Goal: Task Accomplishment & Management: Use online tool/utility

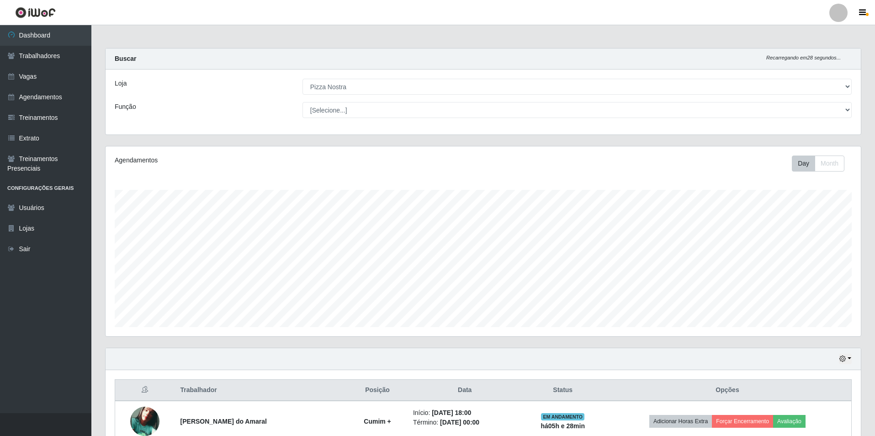
select select "337"
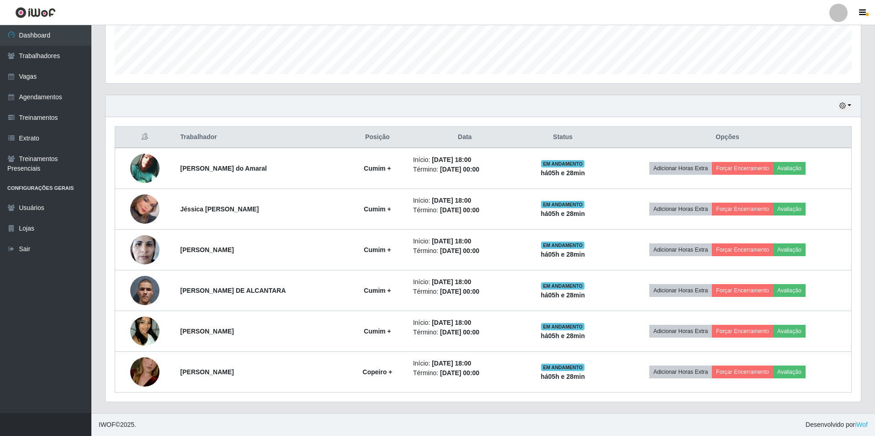
scroll to position [190, 756]
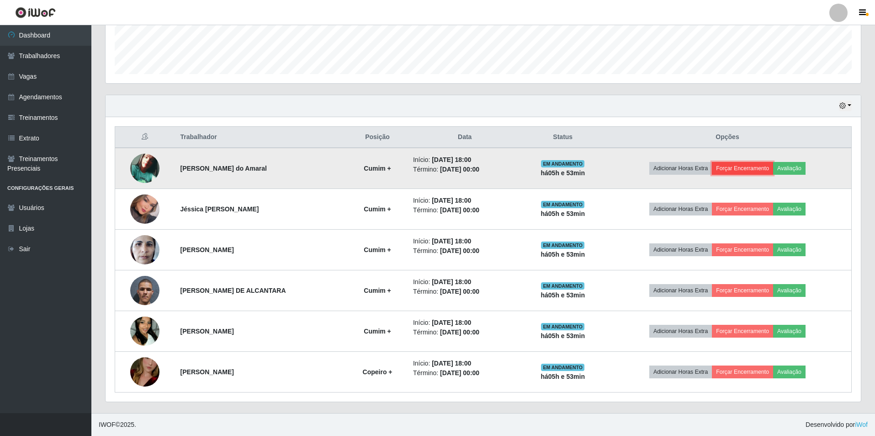
click at [743, 165] on button "Forçar Encerramento" at bounding box center [742, 168] width 61 height 13
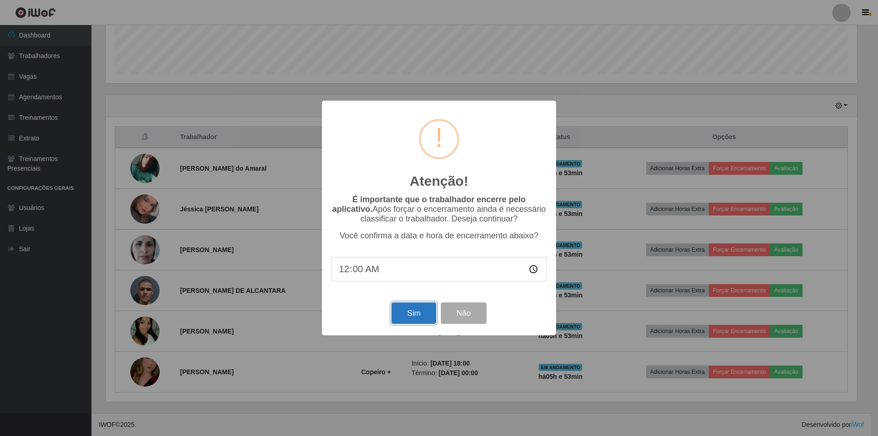
click at [424, 322] on button "Sim" at bounding box center [413, 312] width 44 height 21
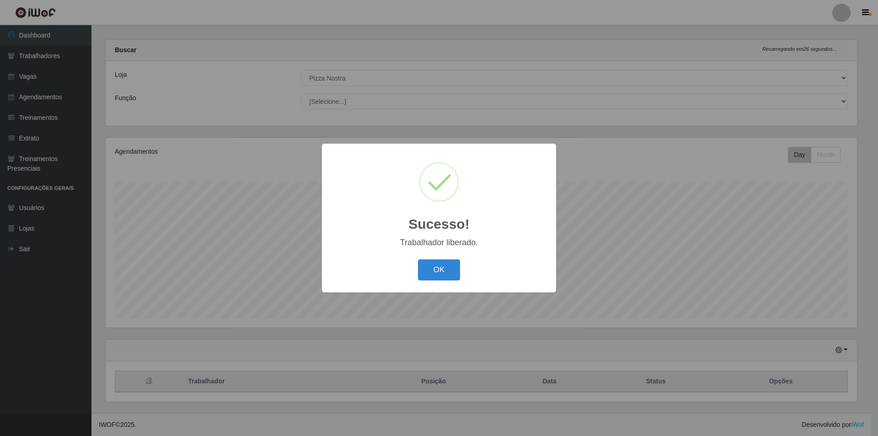
drag, startPoint x: 443, startPoint y: 272, endPoint x: 611, endPoint y: 272, distance: 167.8
click at [452, 272] on button "OK" at bounding box center [439, 269] width 43 height 21
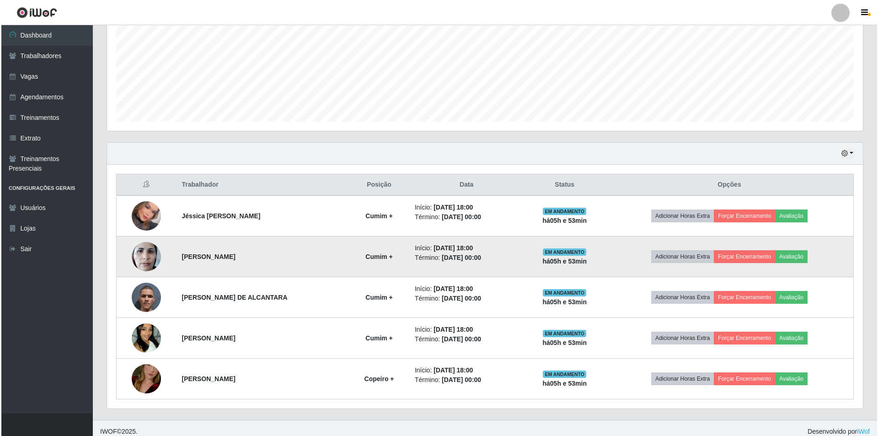
scroll to position [212, 0]
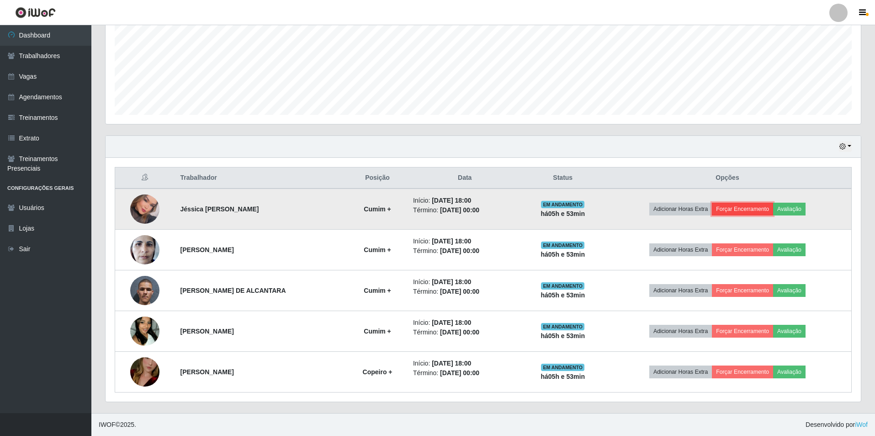
click at [759, 210] on button "Forçar Encerramento" at bounding box center [742, 209] width 61 height 13
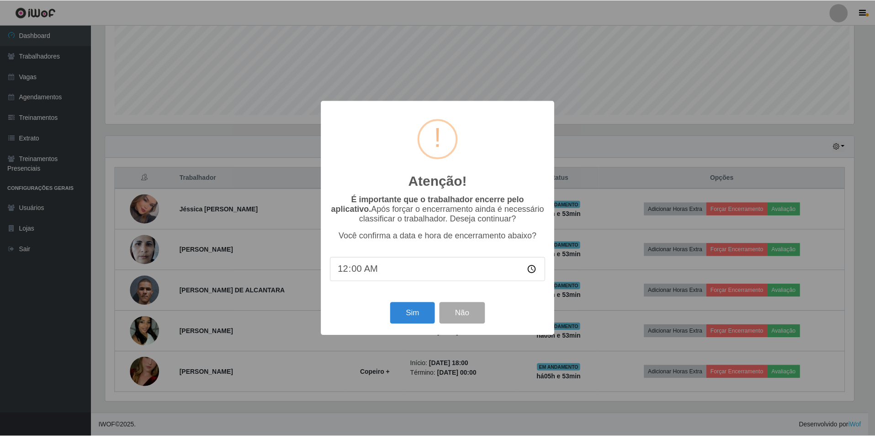
scroll to position [190, 751]
click at [421, 320] on button "Sim" at bounding box center [413, 312] width 44 height 21
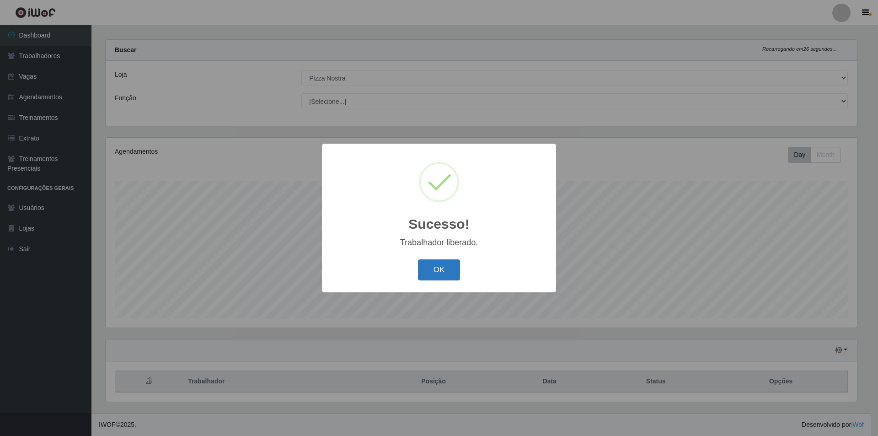
click at [451, 268] on button "OK" at bounding box center [439, 269] width 43 height 21
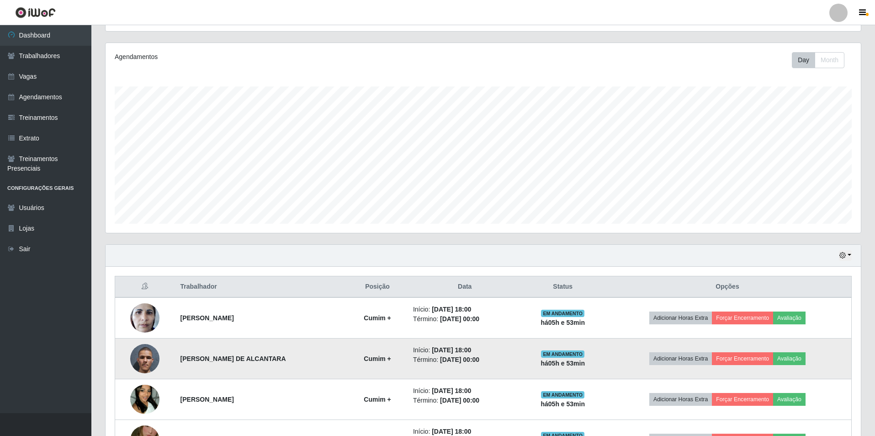
scroll to position [171, 0]
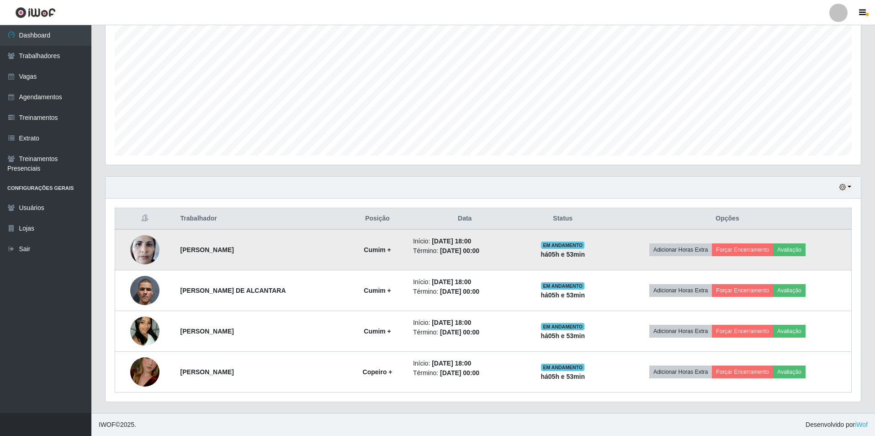
click at [747, 258] on td "Adicionar Horas Extra Forçar Encerramento Avaliação" at bounding box center [728, 249] width 248 height 41
click at [747, 255] on button "Forçar Encerramento" at bounding box center [742, 249] width 61 height 13
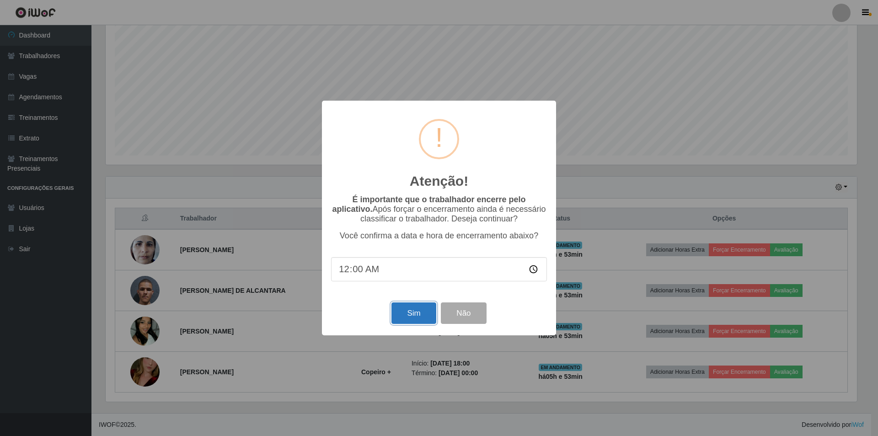
click at [411, 316] on button "Sim" at bounding box center [413, 312] width 44 height 21
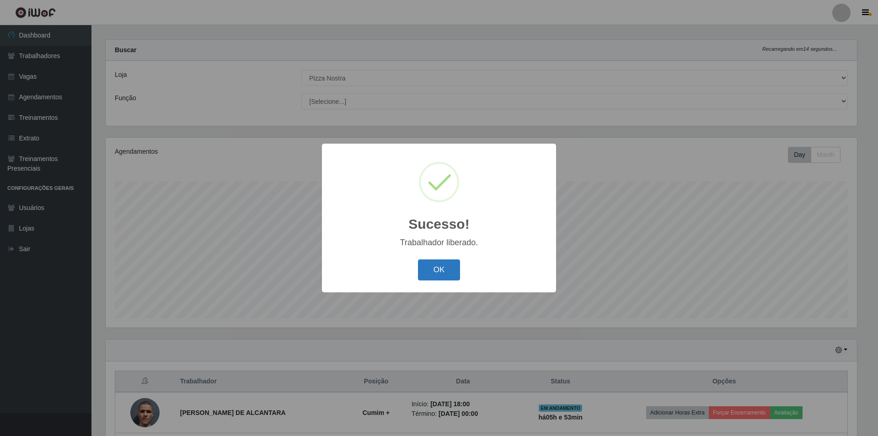
click at [443, 278] on button "OK" at bounding box center [439, 269] width 43 height 21
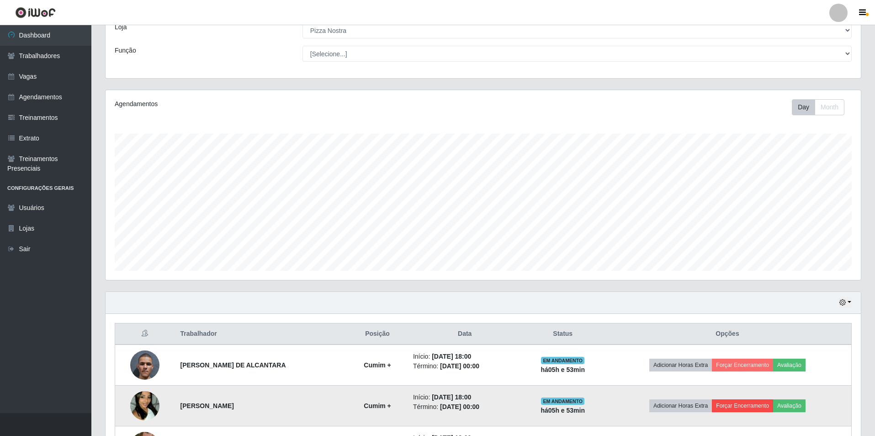
scroll to position [0, 0]
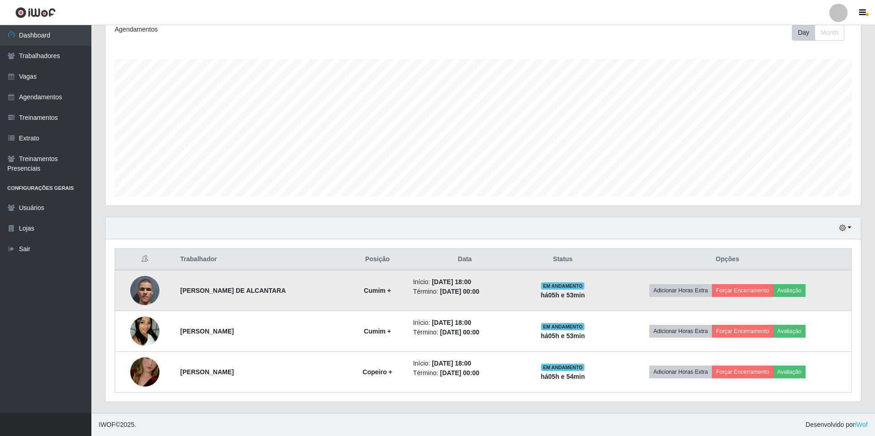
click at [763, 298] on td "Adicionar Horas Extra Forçar Encerramento Avaliação" at bounding box center [728, 290] width 248 height 41
click at [741, 295] on button "Forçar Encerramento" at bounding box center [742, 290] width 61 height 13
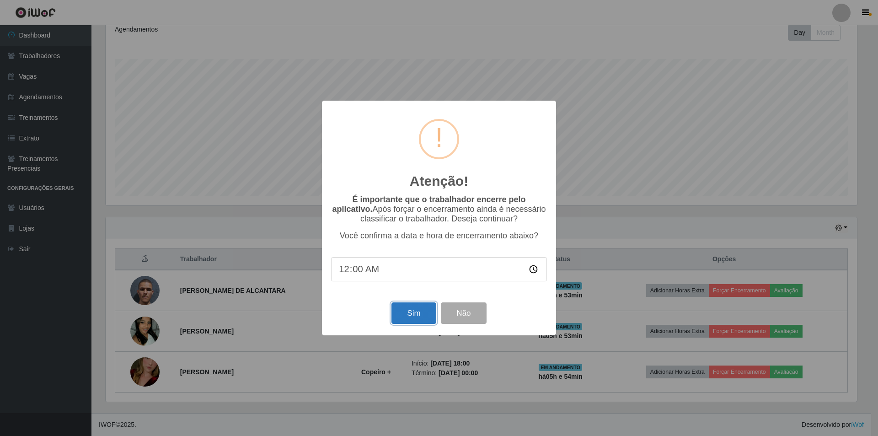
click at [410, 307] on button "Sim" at bounding box center [413, 312] width 44 height 21
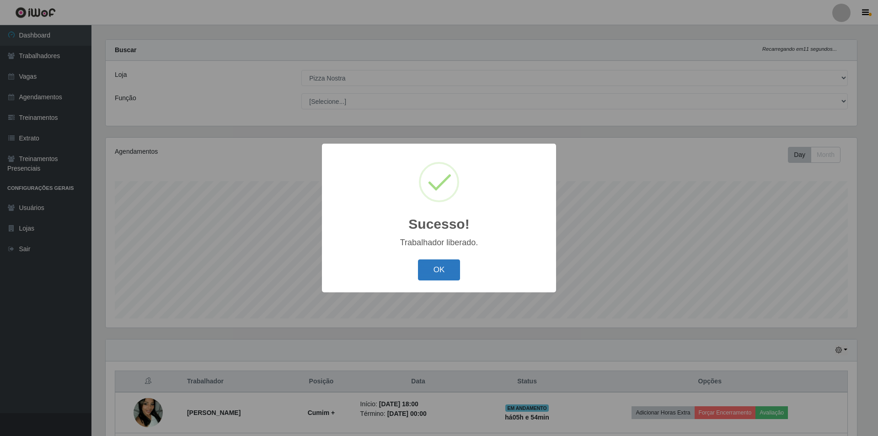
click at [445, 260] on button "OK" at bounding box center [439, 269] width 43 height 21
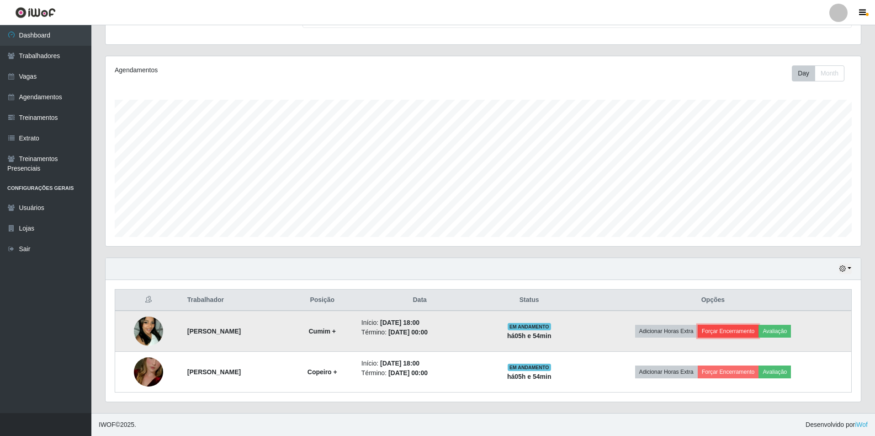
click at [740, 331] on button "Forçar Encerramento" at bounding box center [728, 331] width 61 height 13
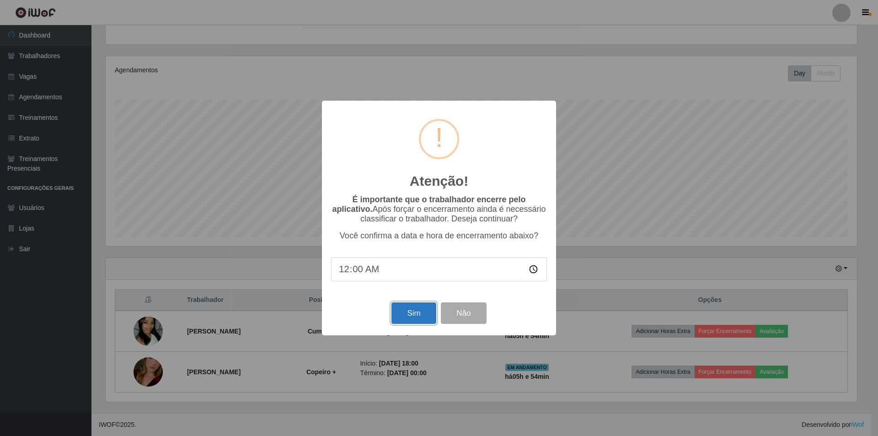
click at [413, 316] on button "Sim" at bounding box center [413, 312] width 44 height 21
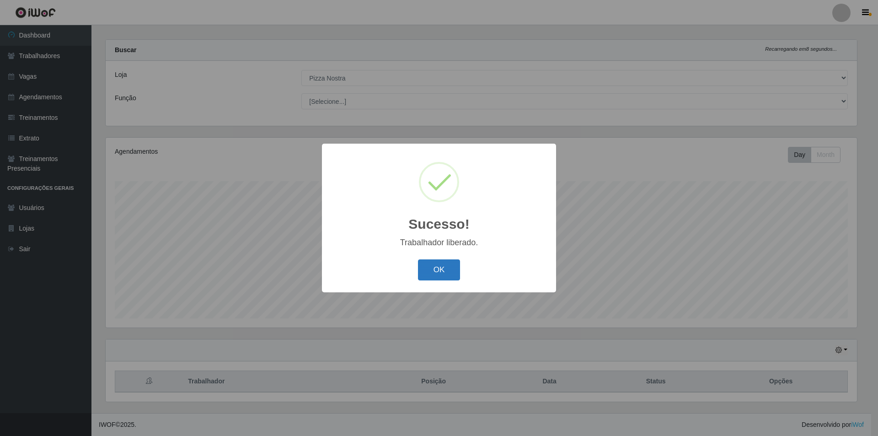
click at [437, 271] on button "OK" at bounding box center [439, 269] width 43 height 21
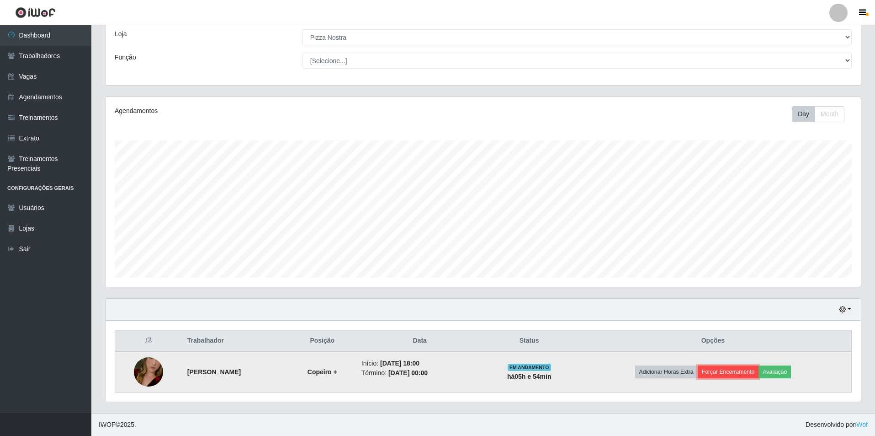
click at [729, 372] on button "Forçar Encerramento" at bounding box center [728, 371] width 61 height 13
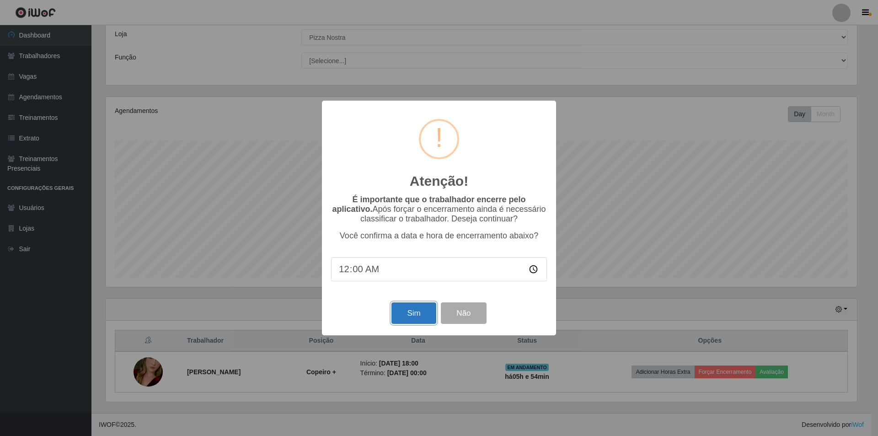
click at [416, 320] on button "Sim" at bounding box center [413, 312] width 44 height 21
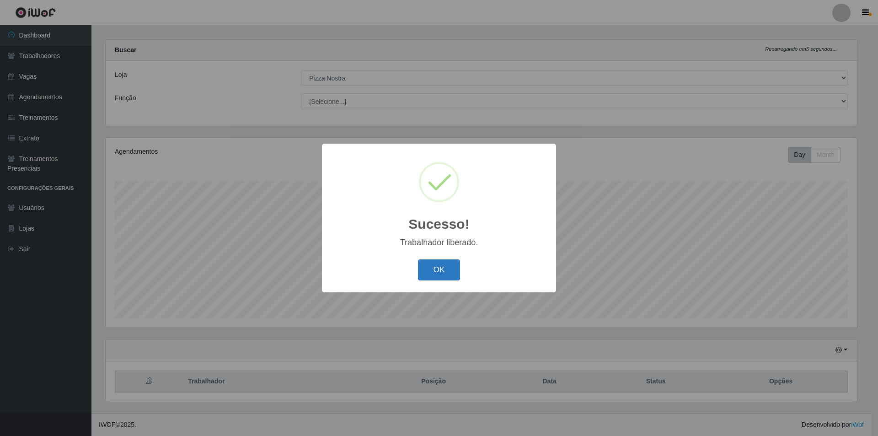
click at [442, 262] on button "OK" at bounding box center [439, 269] width 43 height 21
